Goal: Check status

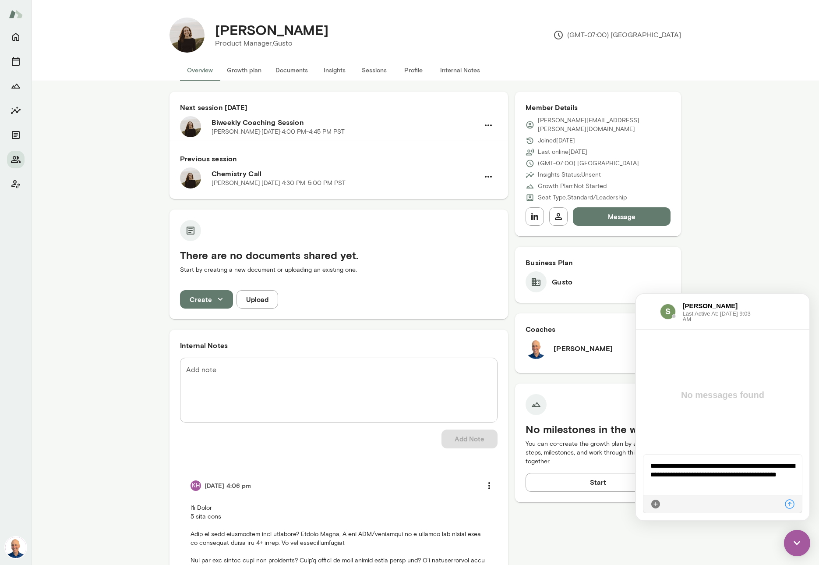
scroll to position [277, 0]
click at [13, 159] on icon "Members" at bounding box center [16, 159] width 11 height 11
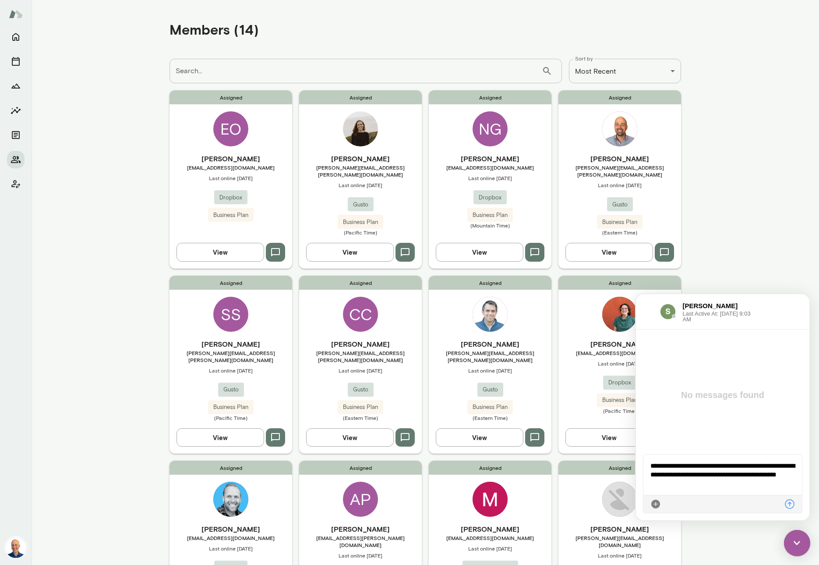
click at [531, 146] on div "Assigned NG [PERSON_NAME] [EMAIL_ADDRESS][DOMAIN_NAME] Last online [DATE] Dropb…" at bounding box center [490, 179] width 123 height 178
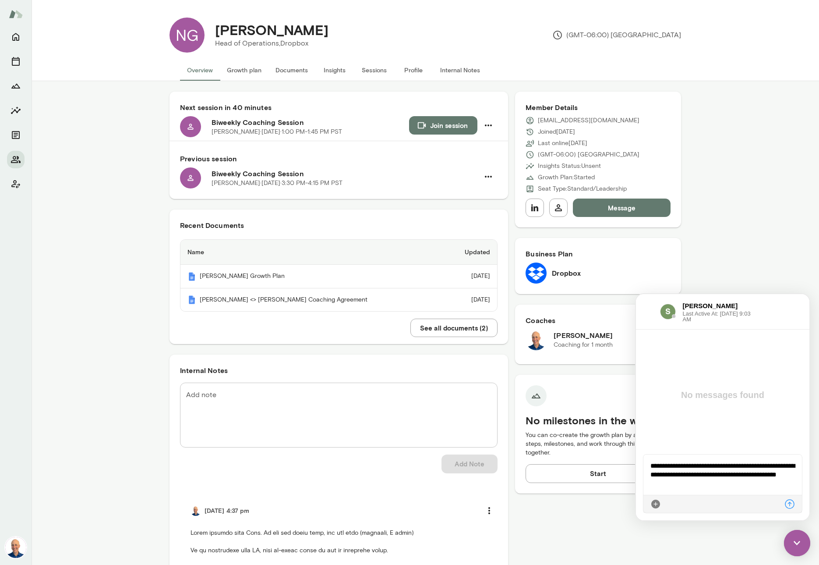
click at [252, 73] on button "Growth plan" at bounding box center [244, 70] width 49 height 21
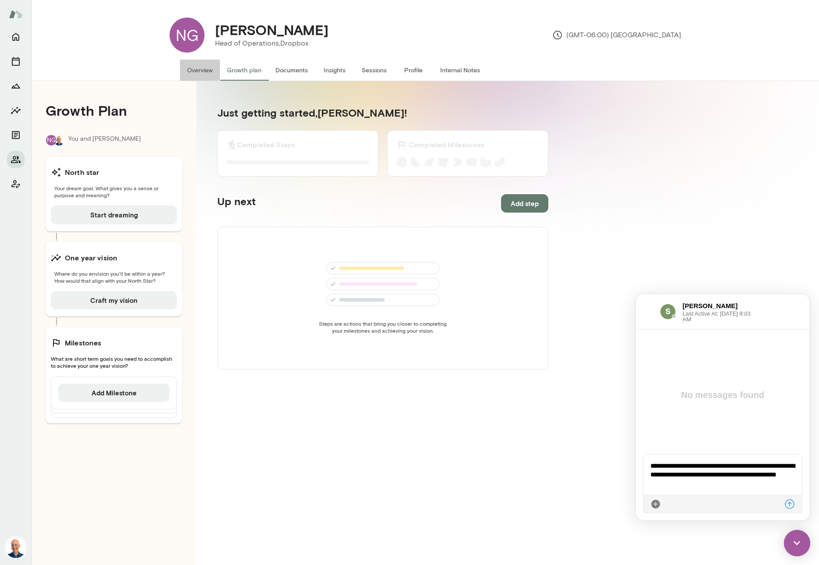
click at [206, 71] on button "Overview" at bounding box center [200, 70] width 40 height 21
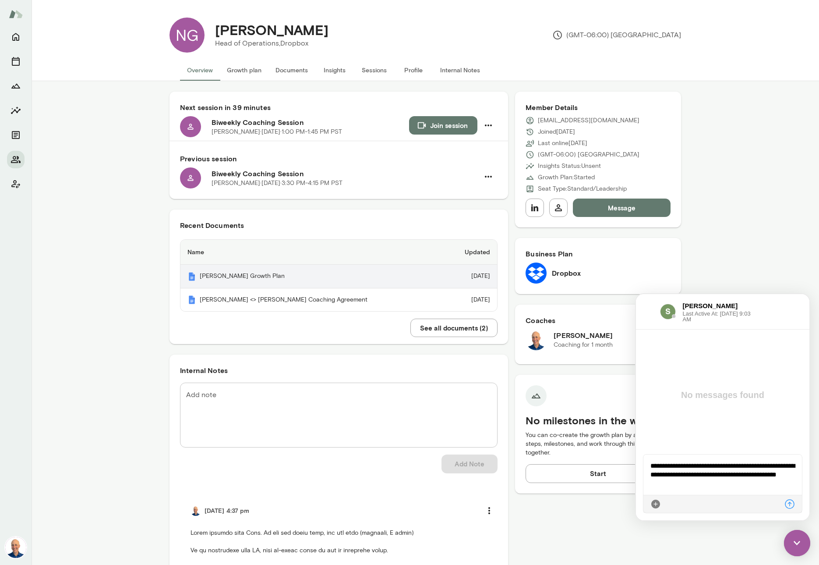
click at [315, 279] on th "[PERSON_NAME] Growth Plan" at bounding box center [311, 277] width 263 height 24
